Goal: Transaction & Acquisition: Purchase product/service

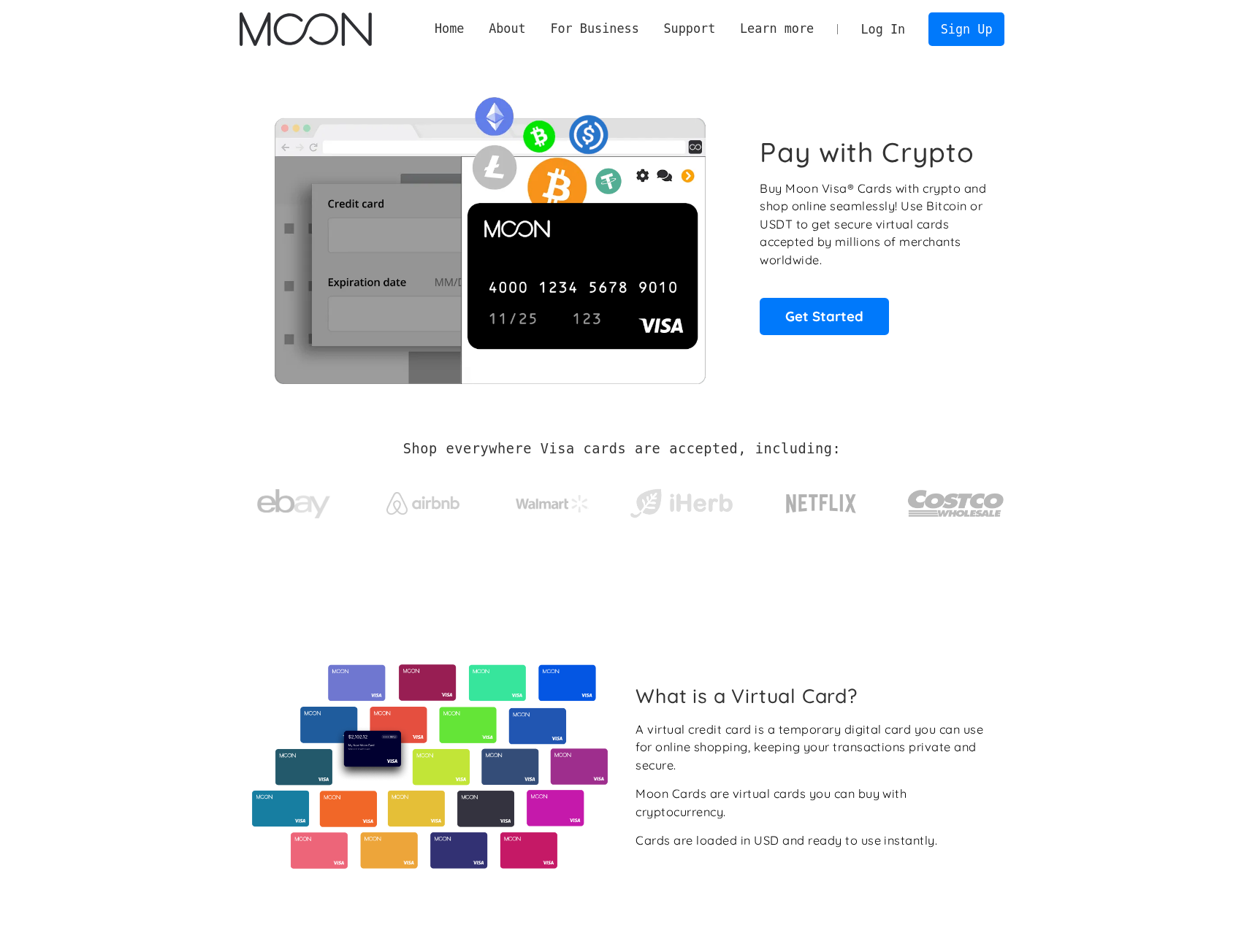
click at [897, 36] on link "Log In" at bounding box center [883, 29] width 69 height 32
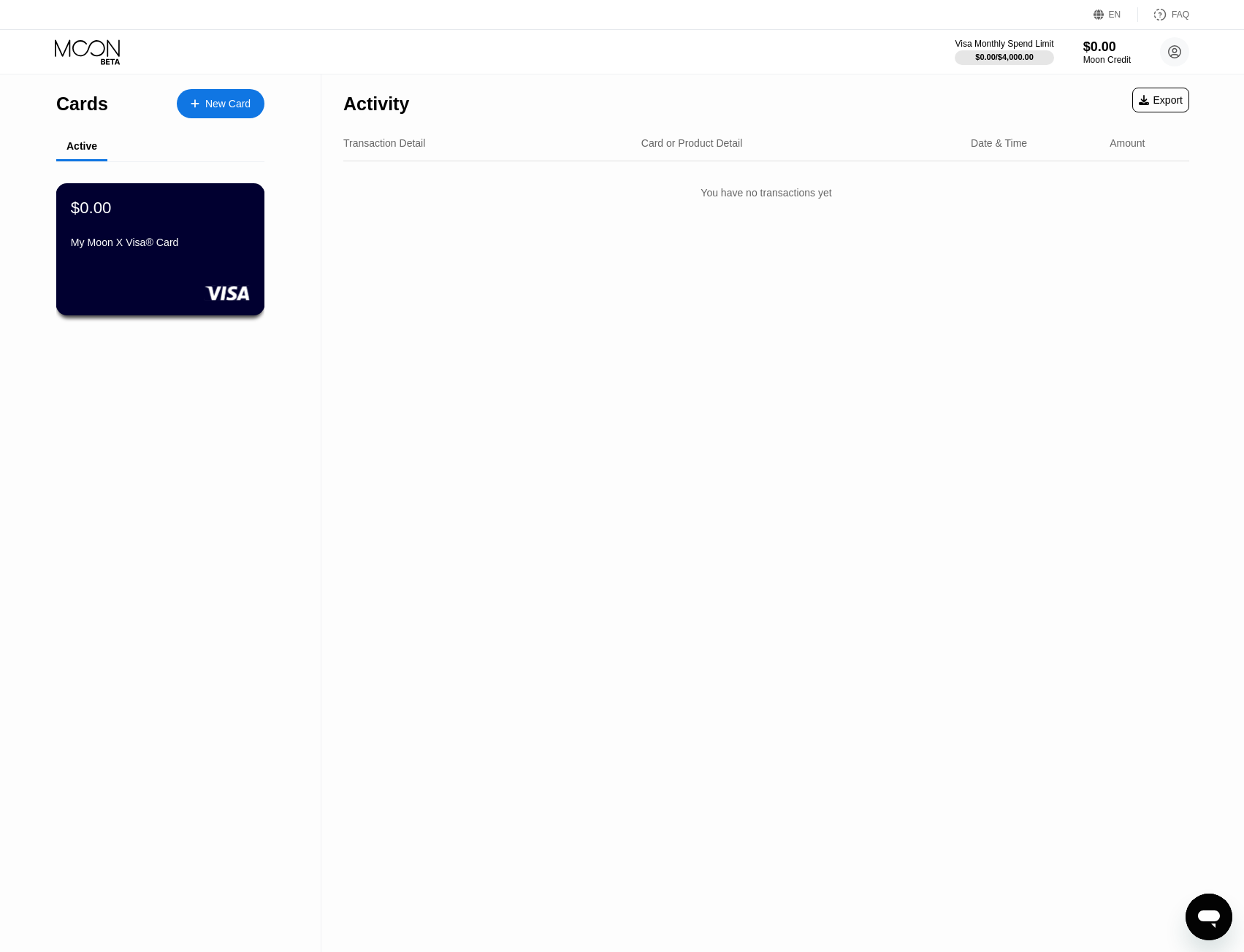
click at [144, 217] on div "$0.00" at bounding box center [160, 207] width 179 height 19
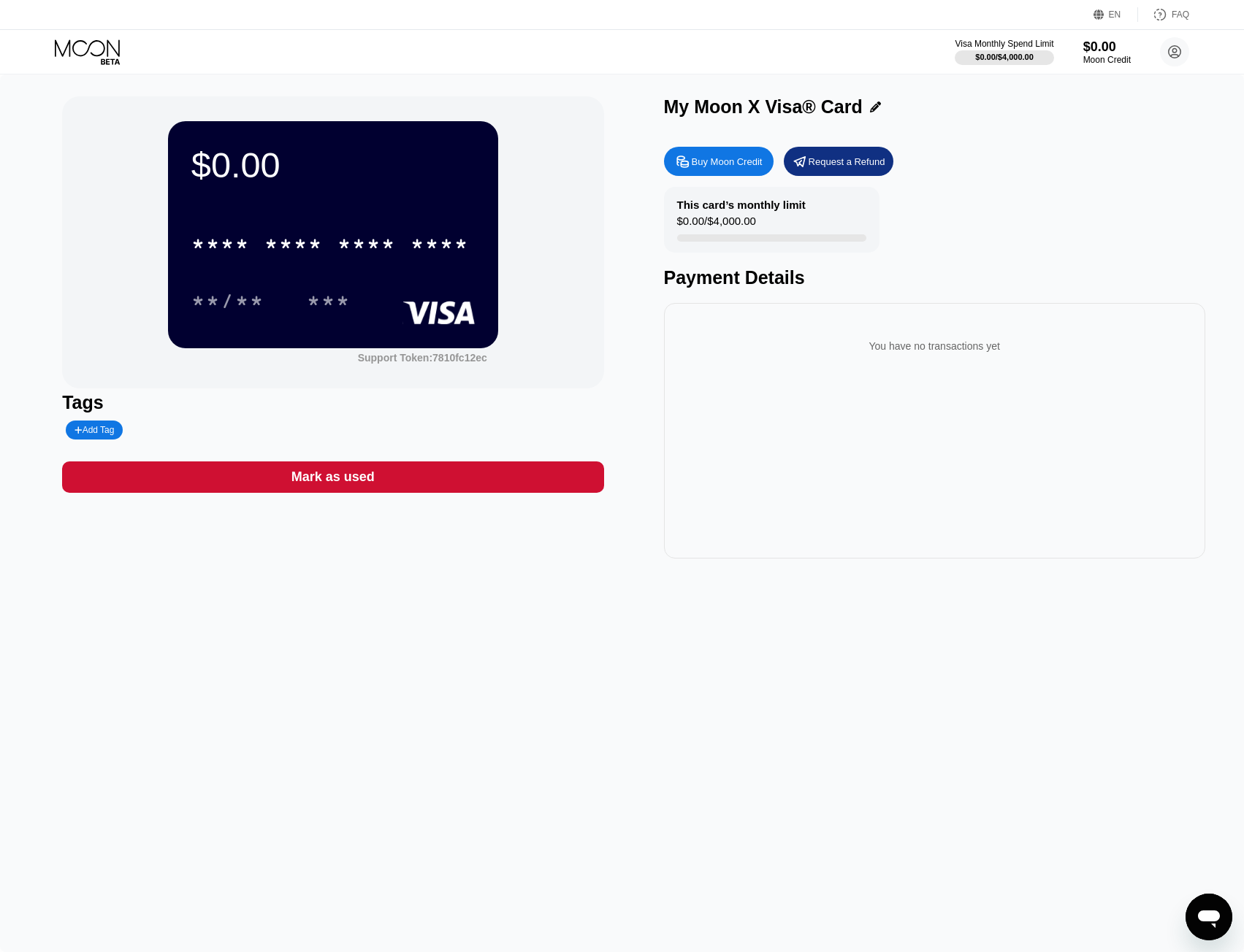
click at [711, 154] on div "Buy Moon Credit" at bounding box center [718, 161] width 110 height 29
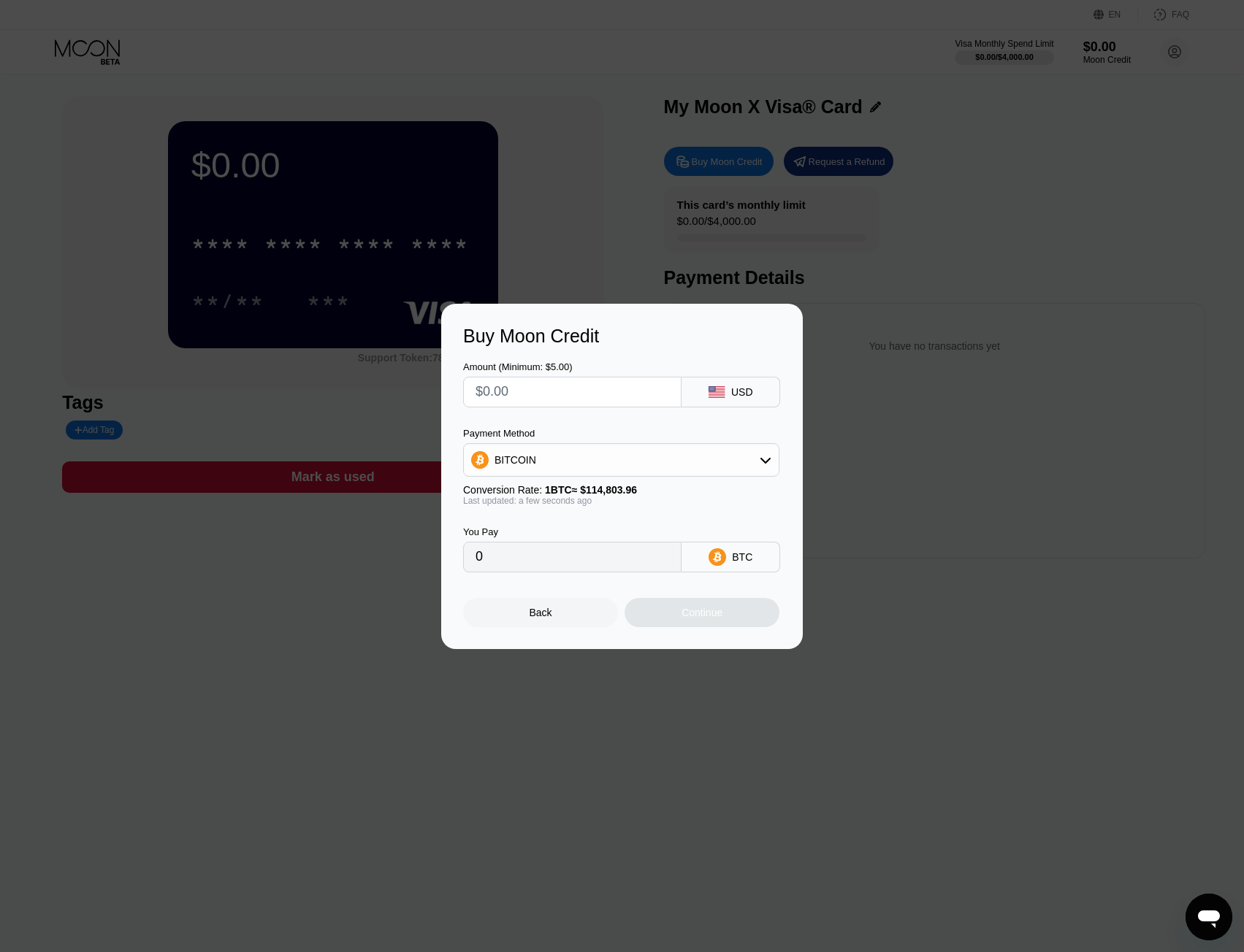
click at [580, 392] on input "text" at bounding box center [573, 392] width 193 height 29
type input "$5"
type input "0.00004356"
type input "$5"
click at [626, 448] on div "BITCOIN" at bounding box center [621, 460] width 315 height 29
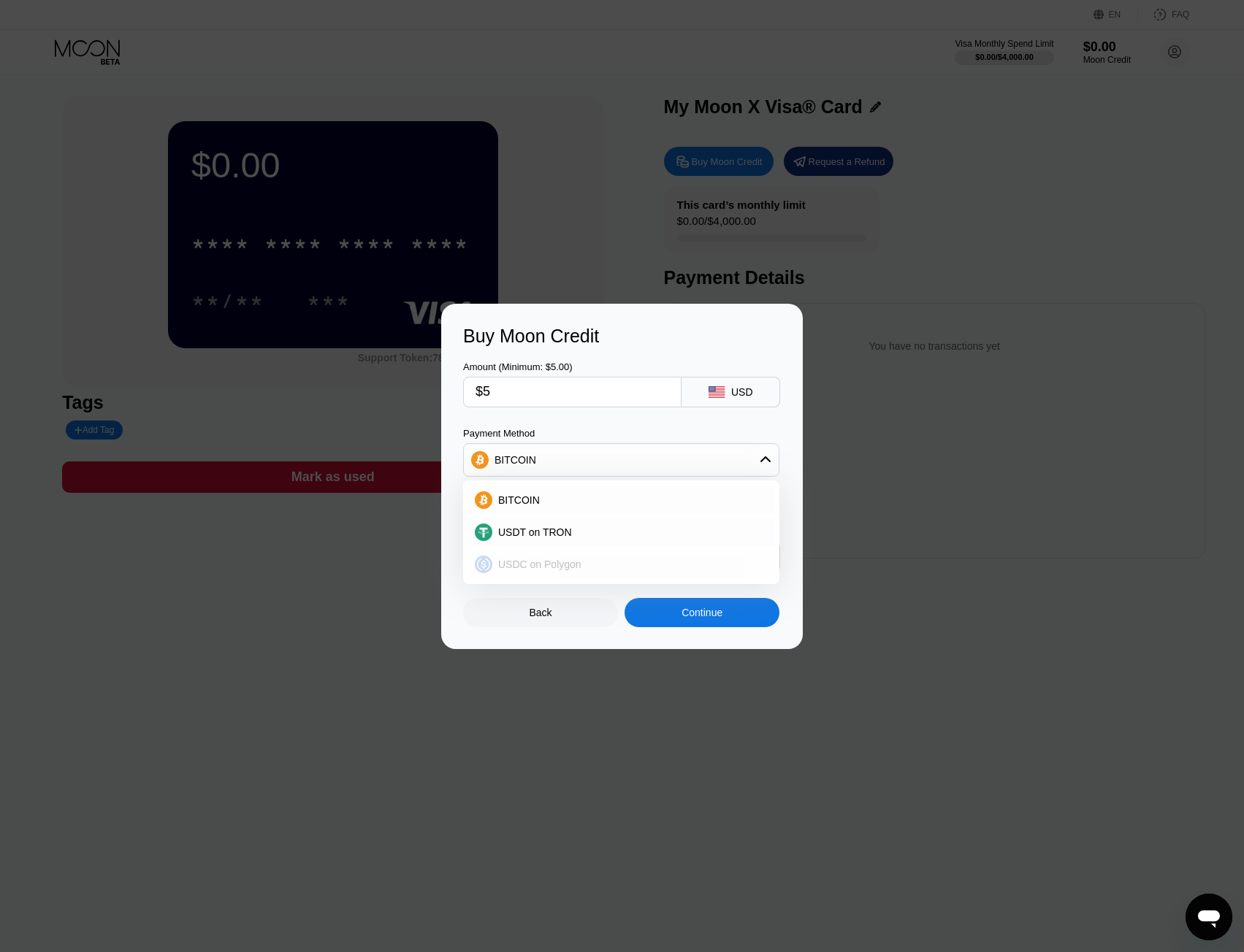
click at [566, 559] on span "USDC on Polygon" at bounding box center [540, 564] width 83 height 11
type input "5.00000000"
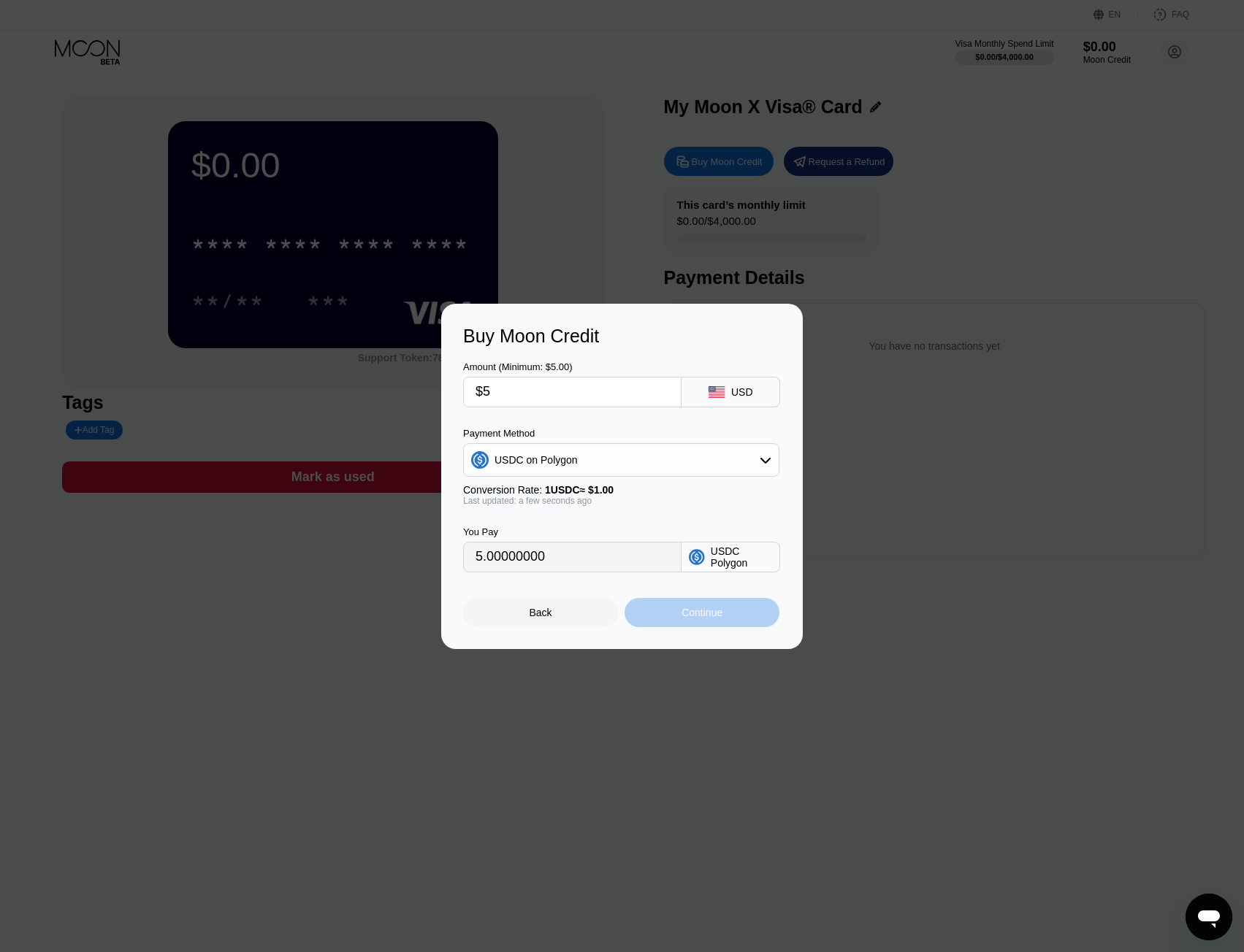
click at [763, 626] on div "Continue" at bounding box center [702, 612] width 155 height 29
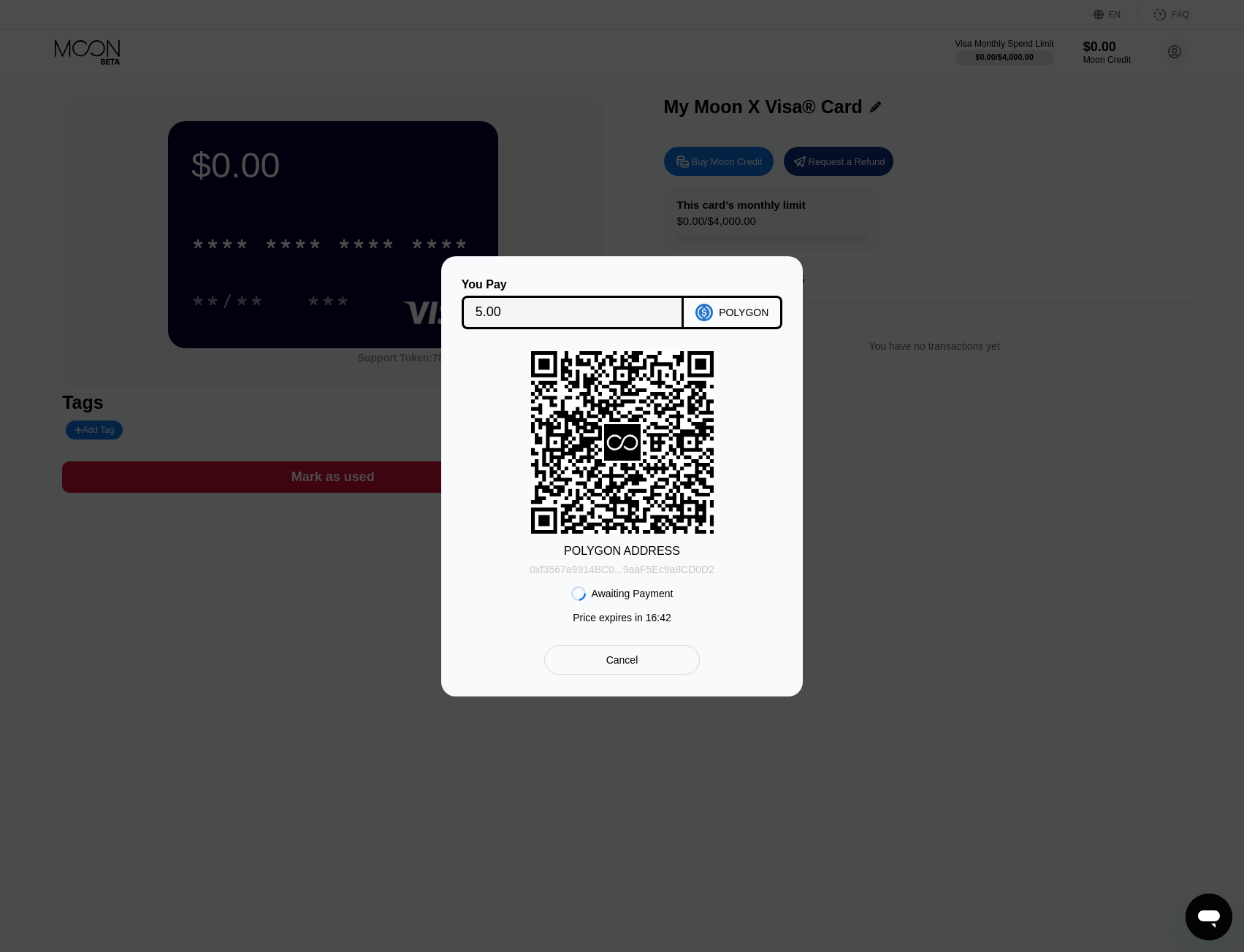
click at [659, 569] on div "0xf3567a9914BC0...9aaF5Ec9a8CD0D2" at bounding box center [622, 569] width 185 height 11
click at [674, 675] on div "Cancel" at bounding box center [622, 660] width 156 height 29
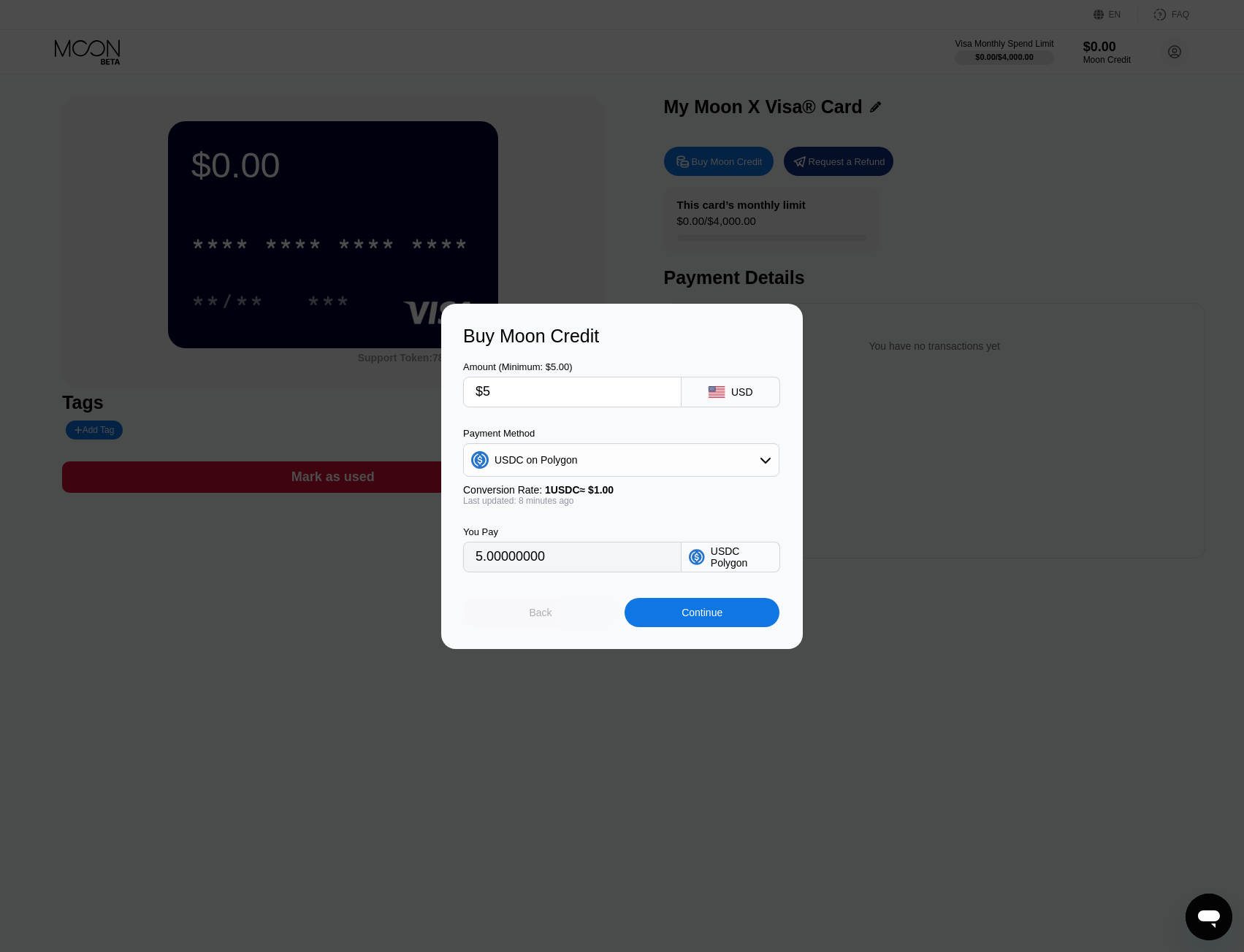
click at [523, 620] on div "Back" at bounding box center [540, 612] width 155 height 29
